Goal: Transaction & Acquisition: Book appointment/travel/reservation

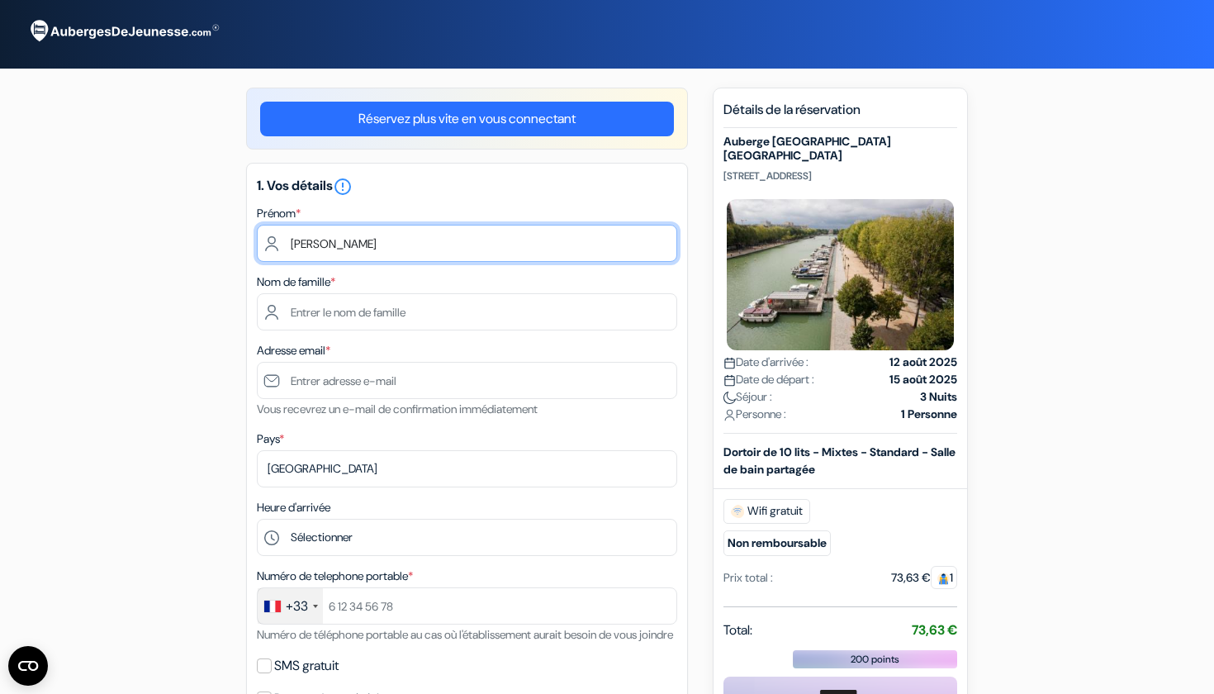
type input "[PERSON_NAME]"
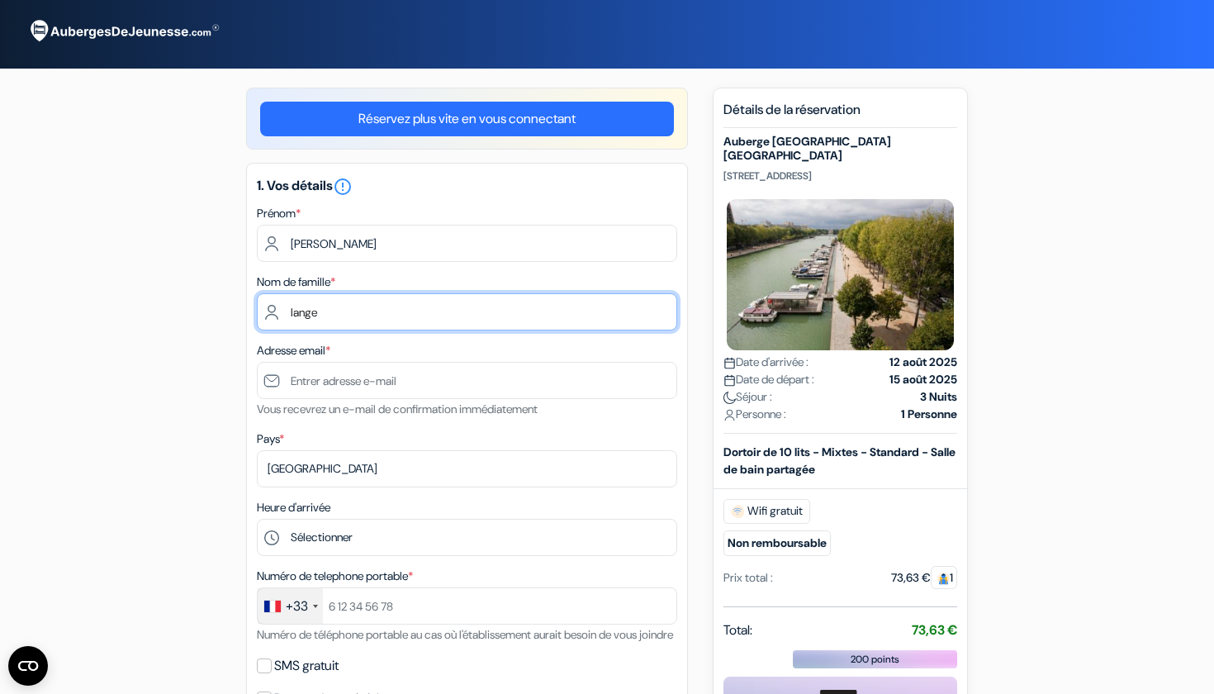
type input "lange"
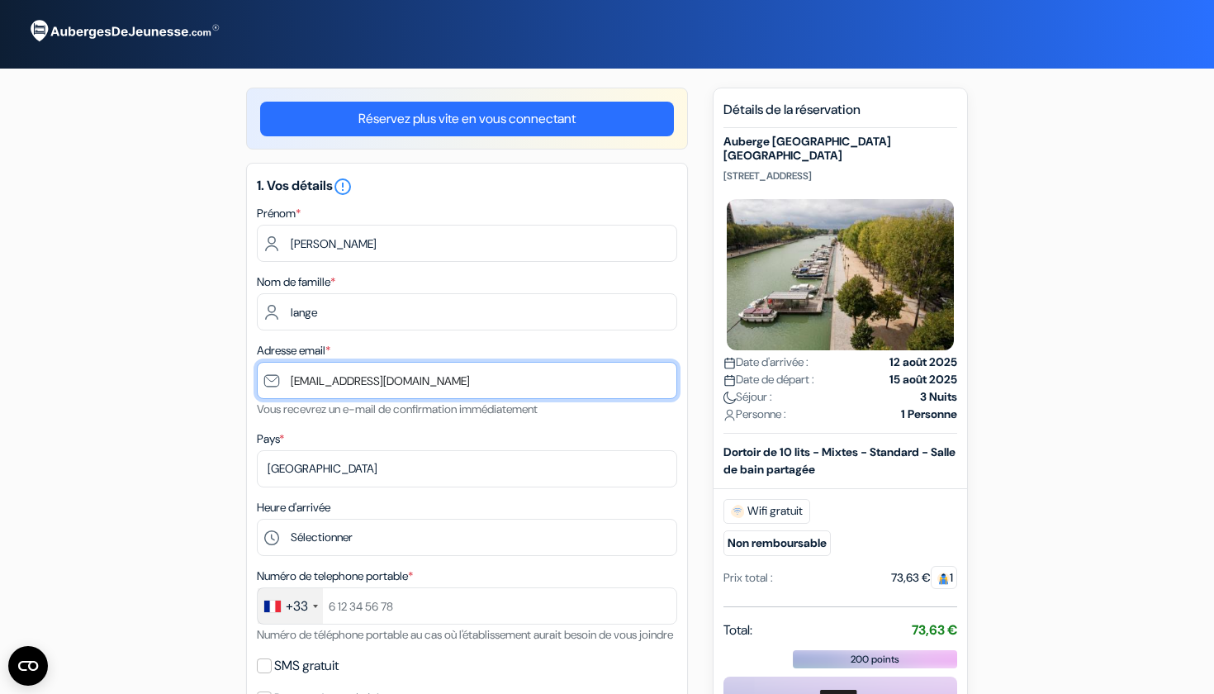
type input "[EMAIL_ADDRESS][DOMAIN_NAME]"
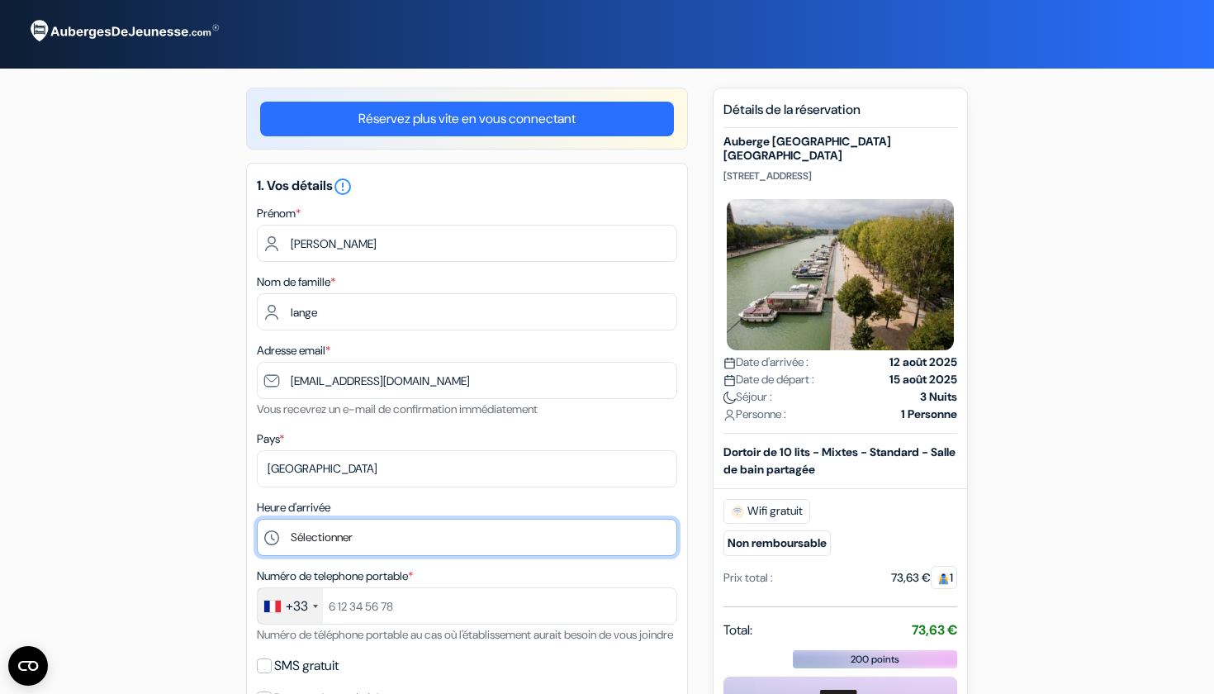
select select "16"
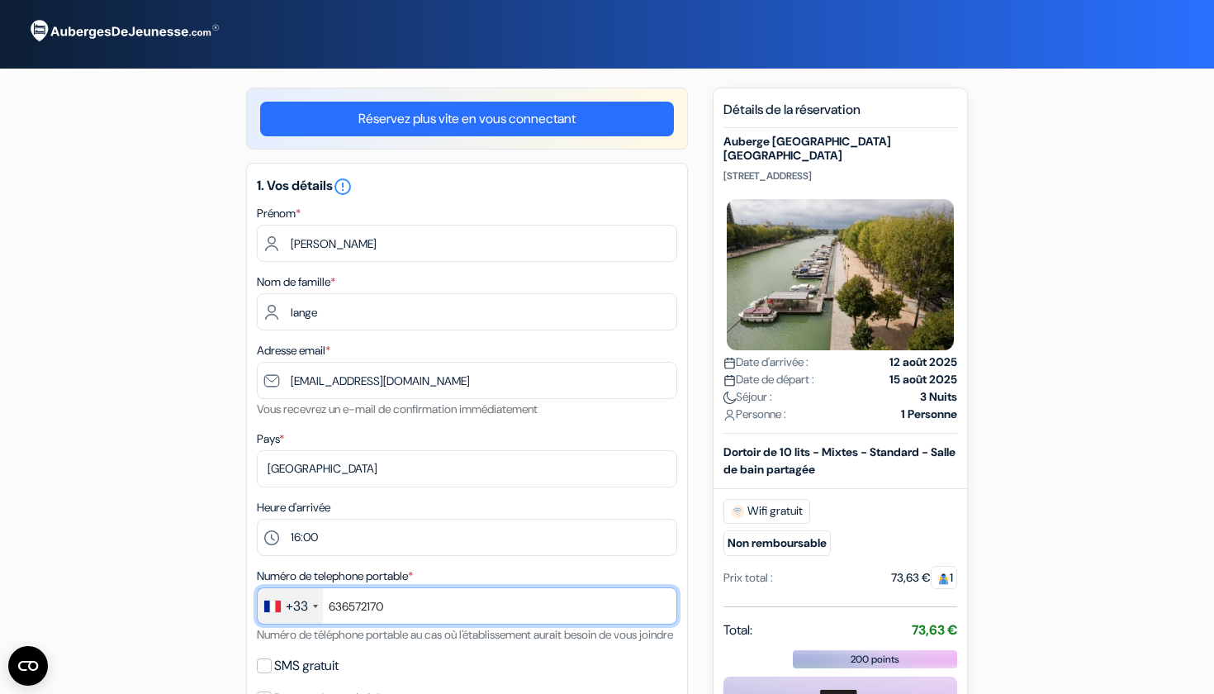
scroll to position [154, 0]
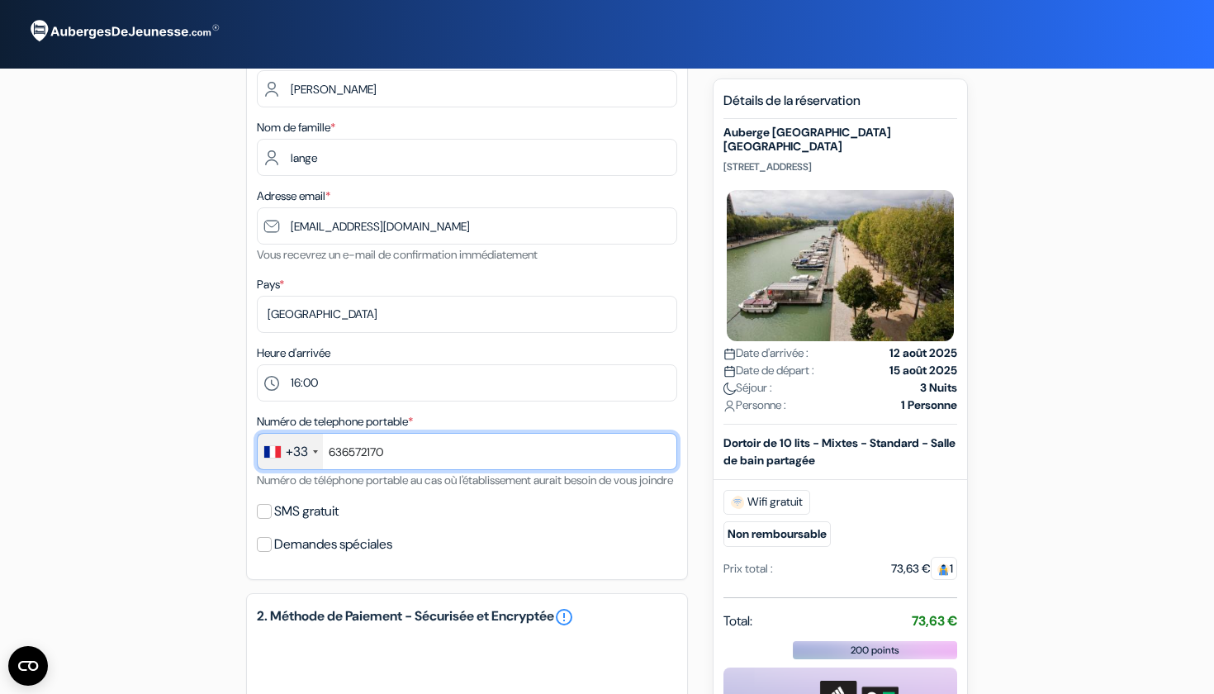
type input "636572170"
click at [225, 548] on div "add_box Auberge [GEOGRAPHIC_DATA] [GEOGRAPHIC_DATA] [STREET_ADDRESS] *" at bounding box center [607, 535] width 1090 height 1205
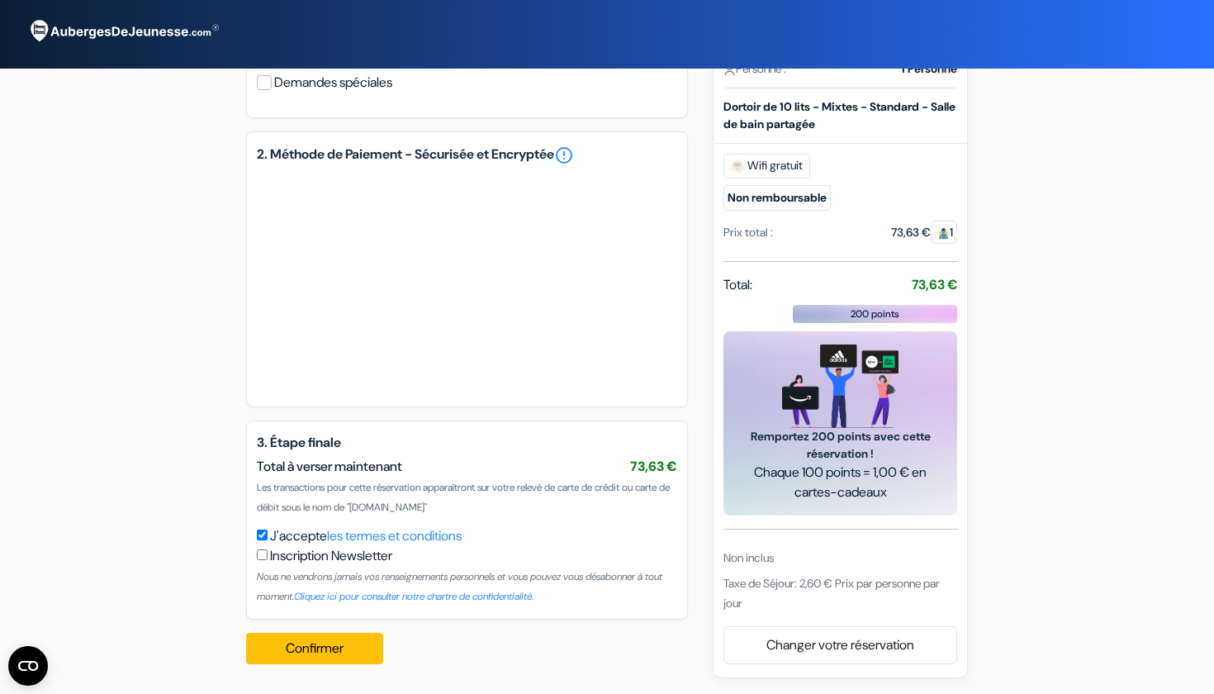
scroll to position [636, 0]
drag, startPoint x: 263, startPoint y: 507, endPoint x: 494, endPoint y: 501, distance: 230.4
click at [494, 501] on span "Les transactions pour cette réservation apparaîtront sur votre relevé de carte …" at bounding box center [463, 497] width 413 height 33
click at [333, 644] on button "Confirmer Loading..." at bounding box center [314, 647] width 137 height 31
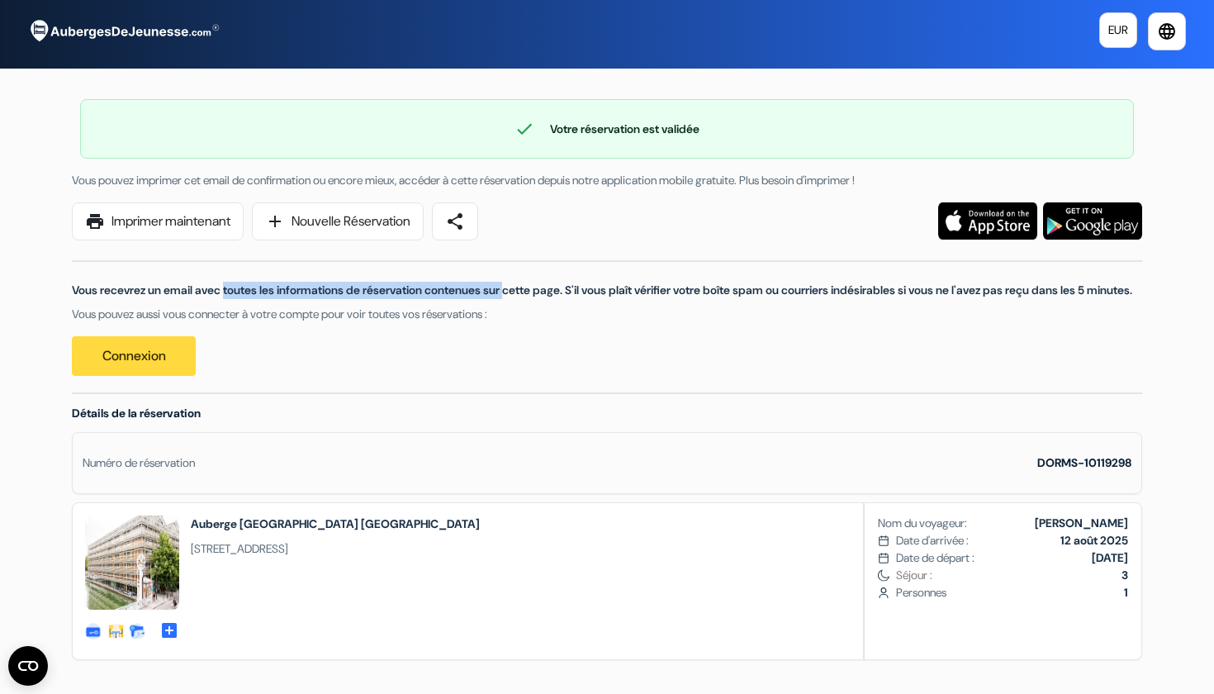
drag, startPoint x: 115, startPoint y: 289, endPoint x: 539, endPoint y: 296, distance: 424.4
click at [514, 295] on p "Vous recevrez un email avec toutes les informations de réservation contenues su…" at bounding box center [607, 290] width 1070 height 17
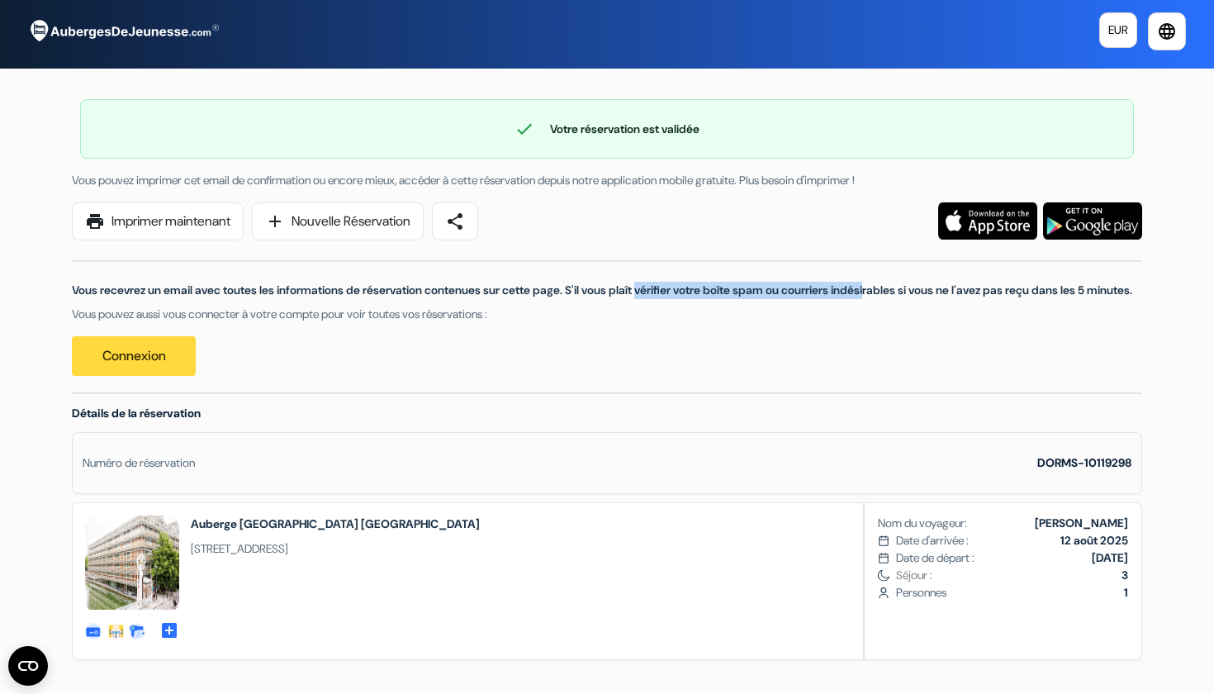
drag, startPoint x: 570, startPoint y: 290, endPoint x: 800, endPoint y: 294, distance: 229.6
click at [800, 294] on p "Vous recevrez un email avec toutes les informations de réservation contenues su…" at bounding box center [607, 290] width 1070 height 17
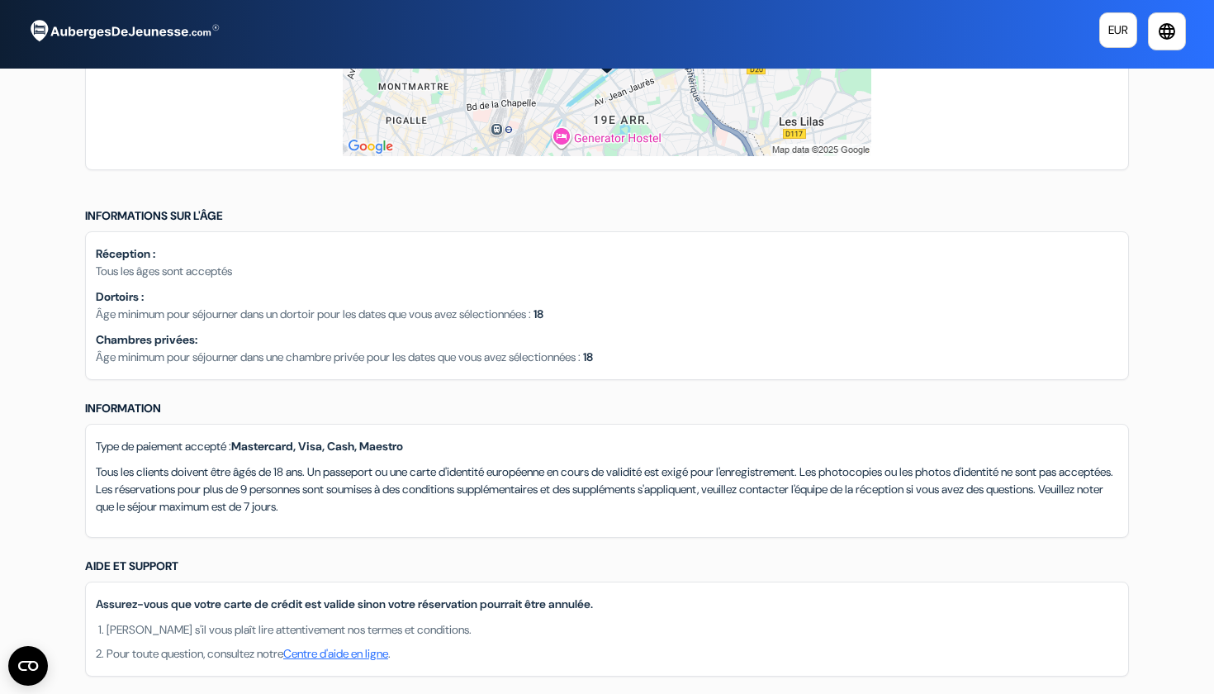
scroll to position [1533, 0]
